Goal: Navigation & Orientation: Find specific page/section

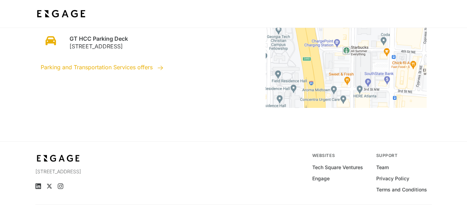
scroll to position [418, 0]
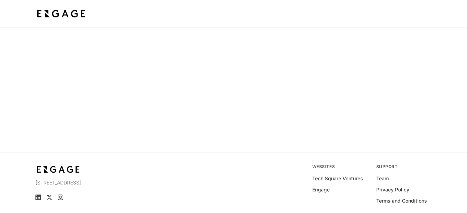
click at [106, 48] on main "[STREET_ADDRESS] Websites Tech Square Ventures Engage Support Team Privacy Poli…" at bounding box center [233, 134] width 467 height 213
click at [113, 28] on main "75 5th St NW, Suite 2100 Atlanta, GA 30308 Websites Tech Square Ventures Engage…" at bounding box center [233, 134] width 467 height 213
click at [114, 27] on div at bounding box center [233, 14] width 467 height 28
